Goal: Task Accomplishment & Management: Use online tool/utility

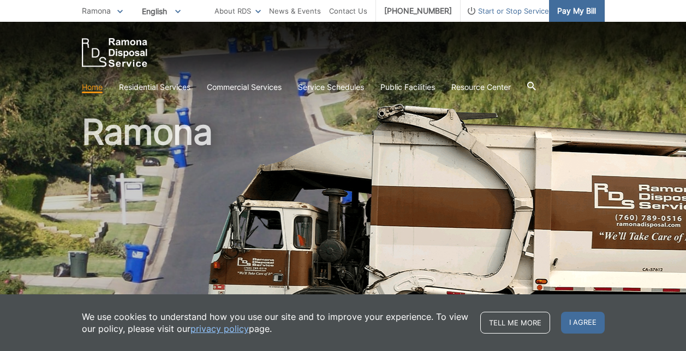
click at [578, 6] on span "Pay My Bill" at bounding box center [576, 11] width 39 height 12
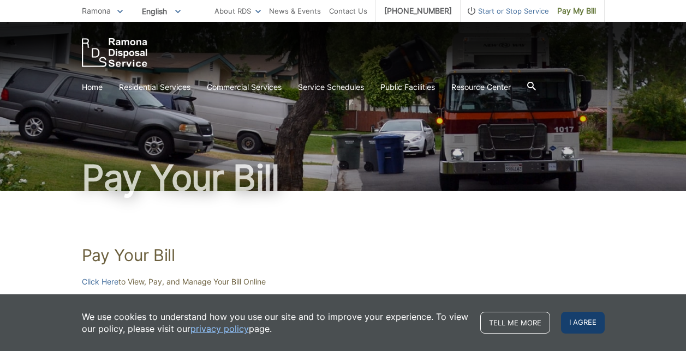
click at [583, 328] on span "I agree" at bounding box center [583, 323] width 44 height 22
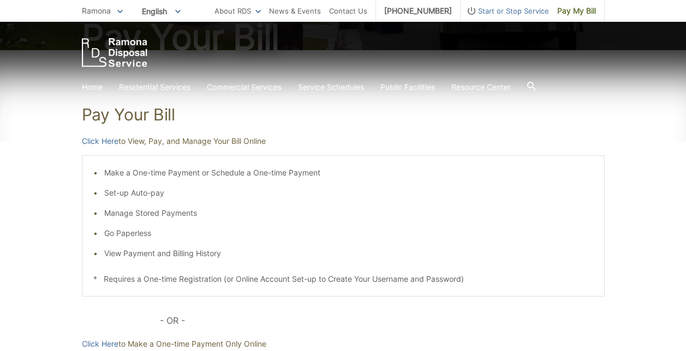
scroll to position [140, 0]
click at [109, 142] on link "Click Here" at bounding box center [100, 142] width 37 height 12
click at [99, 144] on link "Click Here" at bounding box center [100, 142] width 37 height 12
